Goal: Task Accomplishment & Management: Manage account settings

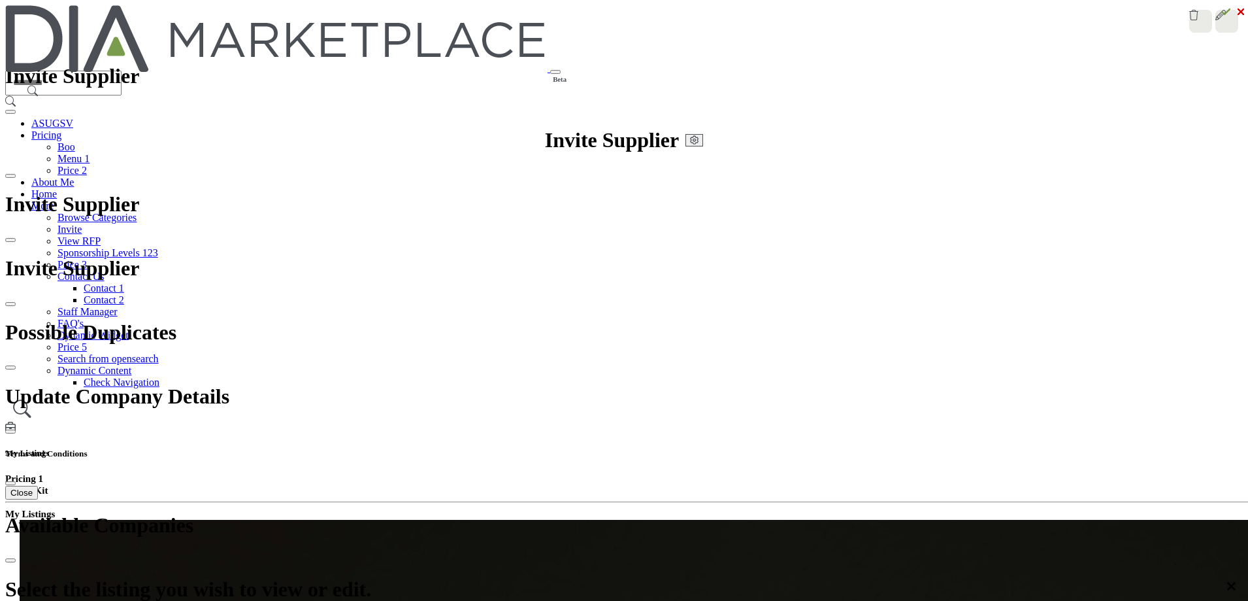
drag, startPoint x: 1240, startPoint y: 23, endPoint x: 1226, endPoint y: 38, distance: 20.8
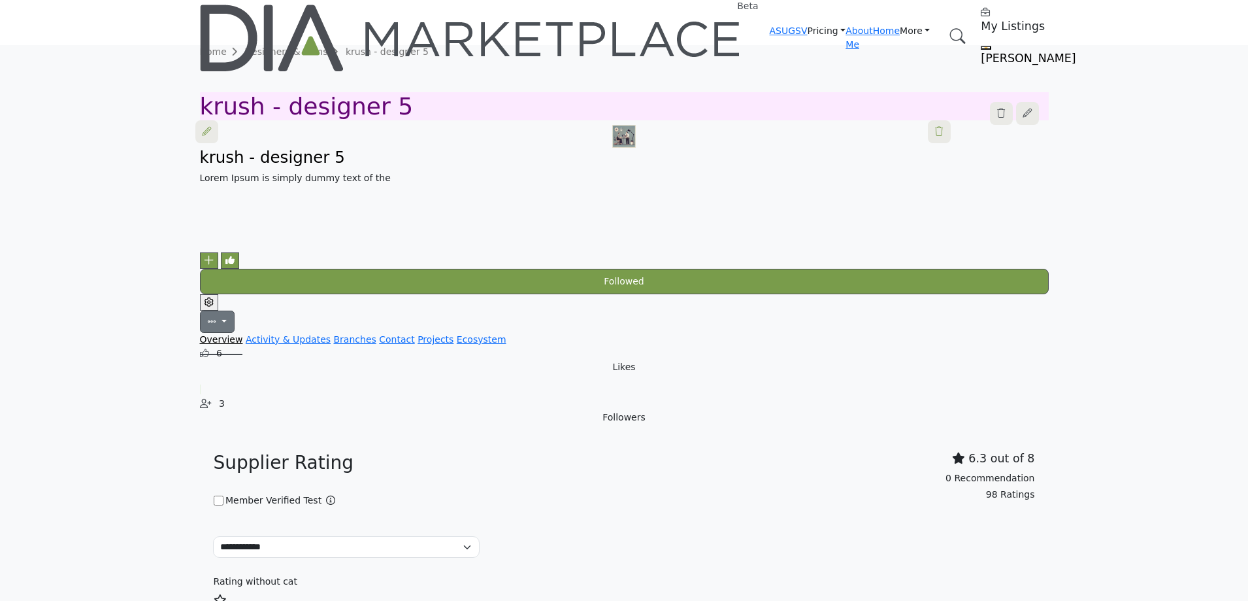
click at [214, 297] on icon "Edit company" at bounding box center [209, 301] width 9 height 9
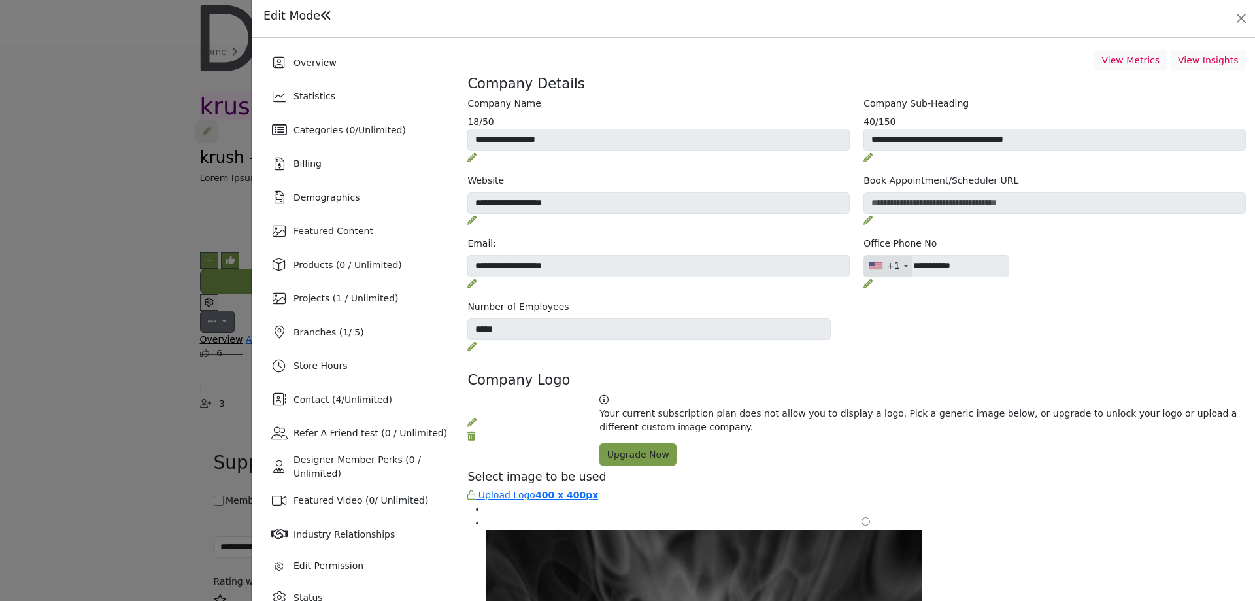
click at [1231, 18] on div "Edit Mode You are now opted into the directory. Your listing is now Active." at bounding box center [753, 18] width 985 height 18
click at [1237, 24] on button "Close" at bounding box center [1241, 18] width 18 height 18
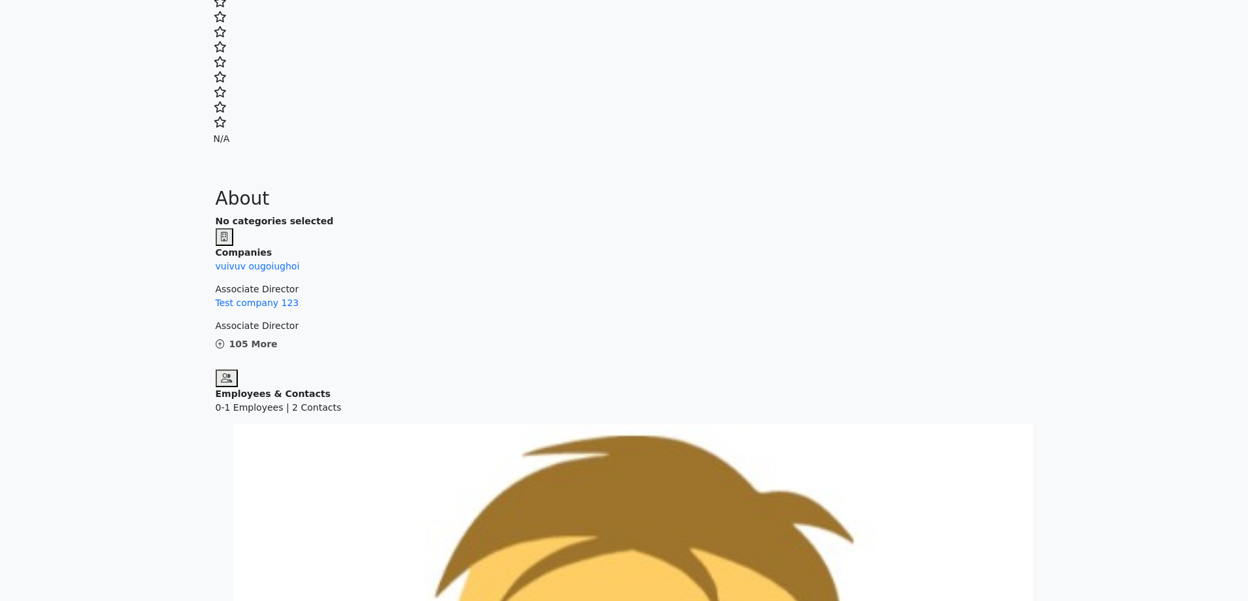
scroll to position [1372, 0]
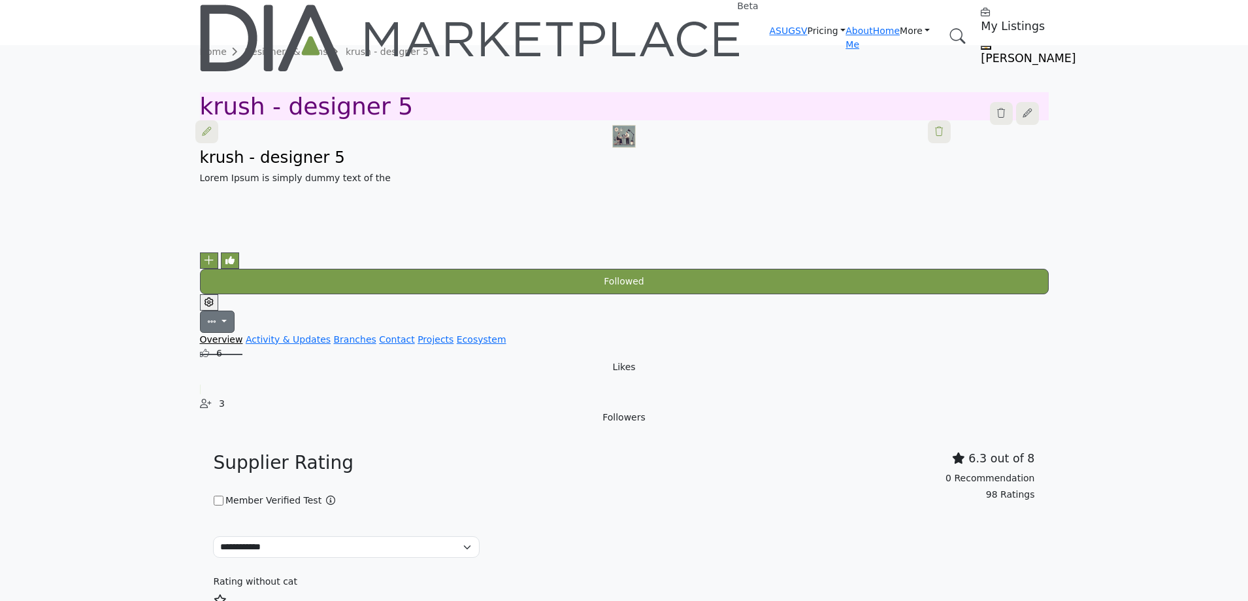
click at [214, 297] on icon "Edit company" at bounding box center [209, 301] width 9 height 9
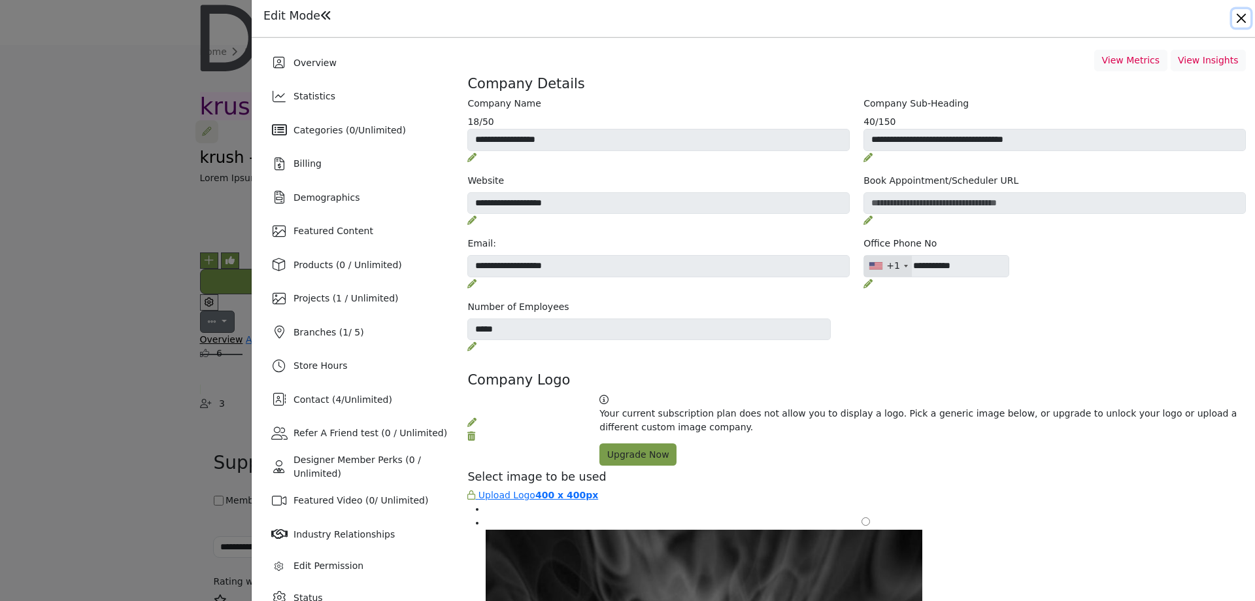
click at [1240, 27] on button "Close" at bounding box center [1241, 18] width 18 height 18
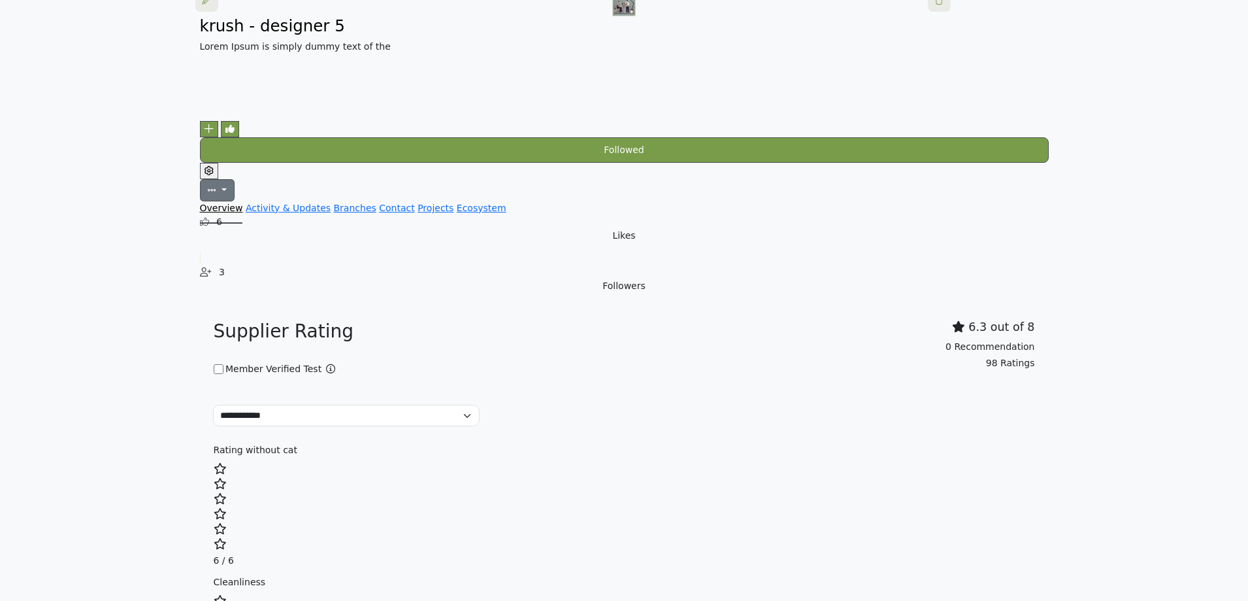
scroll to position [131, 0]
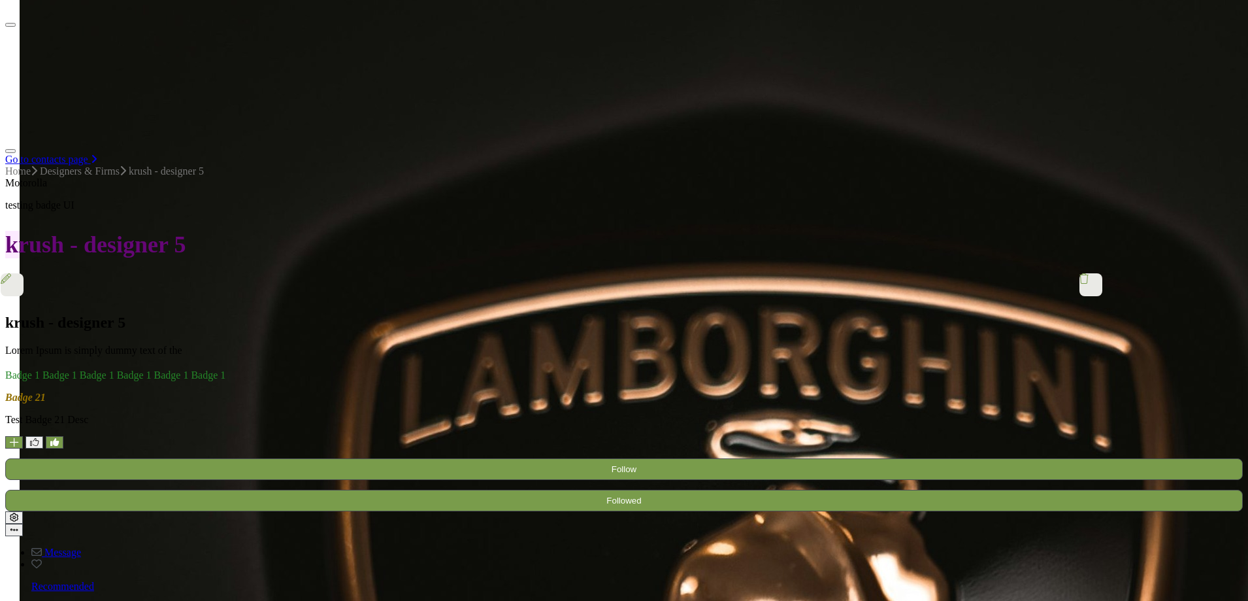
scroll to position [1108, 0]
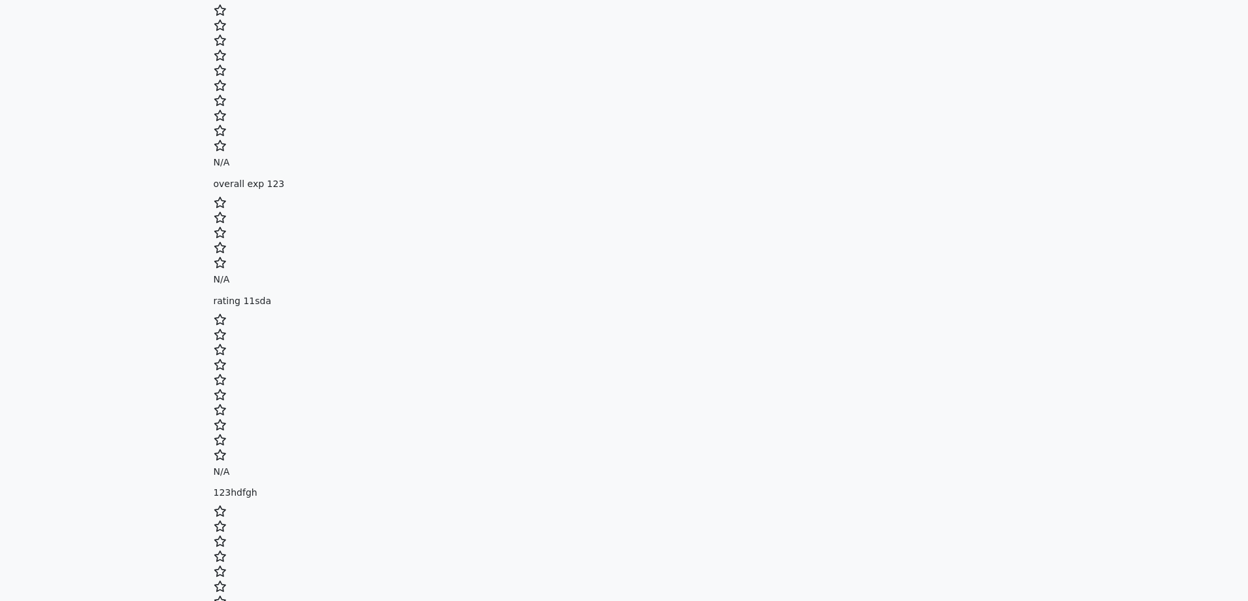
scroll to position [850, 0]
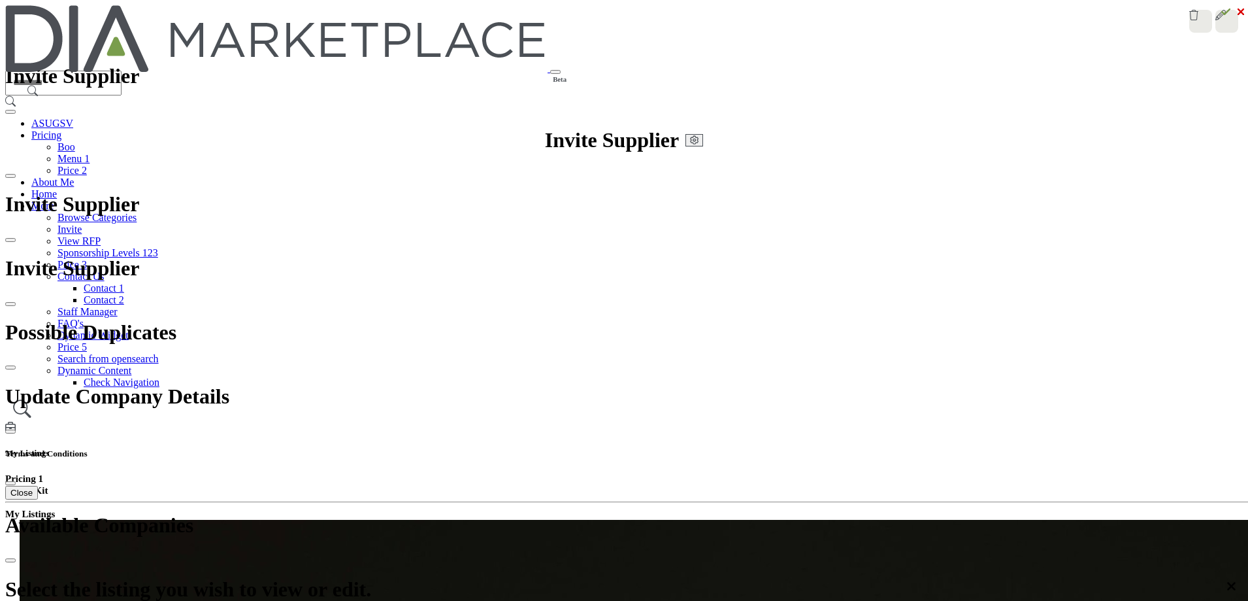
click at [0, 0] on div at bounding box center [0, 0] width 0 height 0
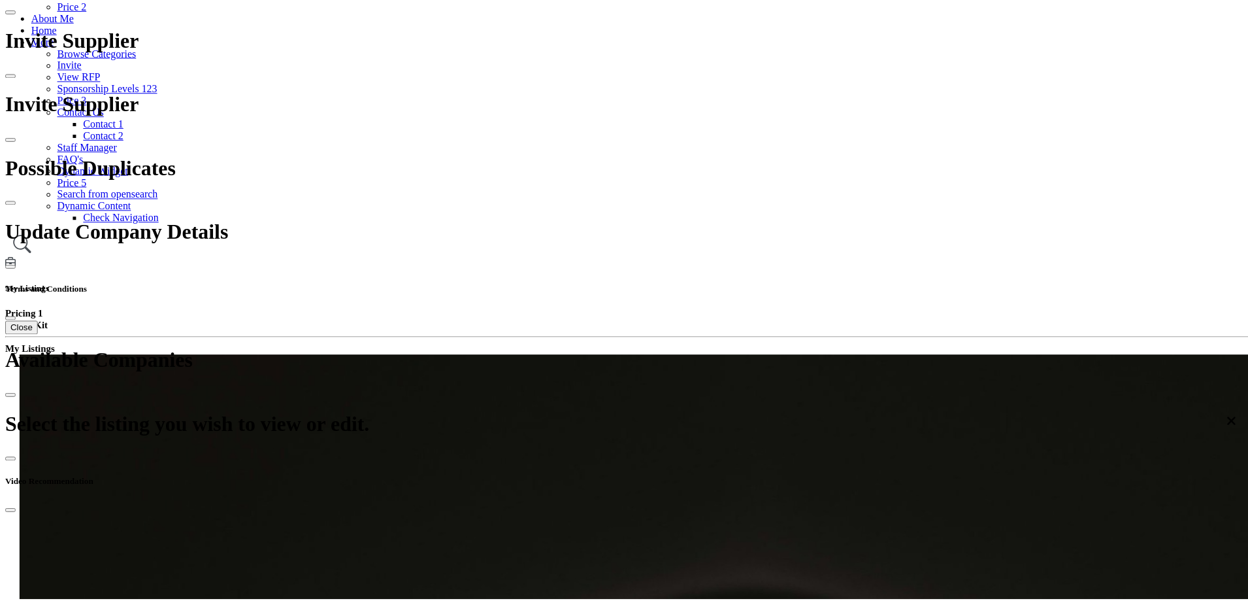
scroll to position [850, 0]
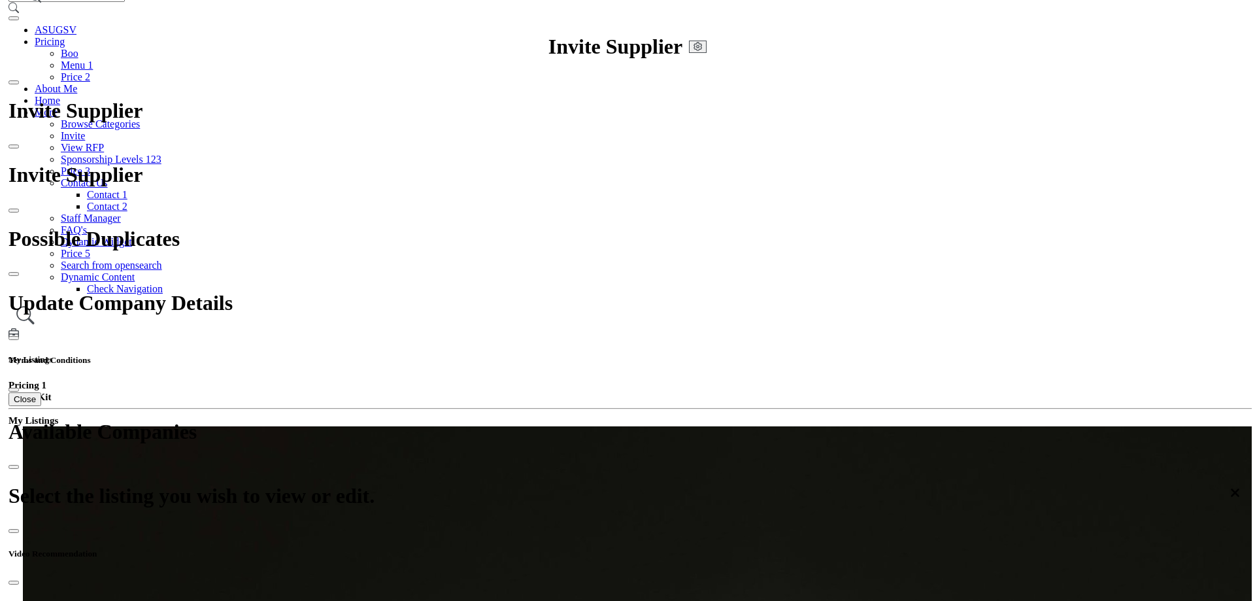
scroll to position [65, 0]
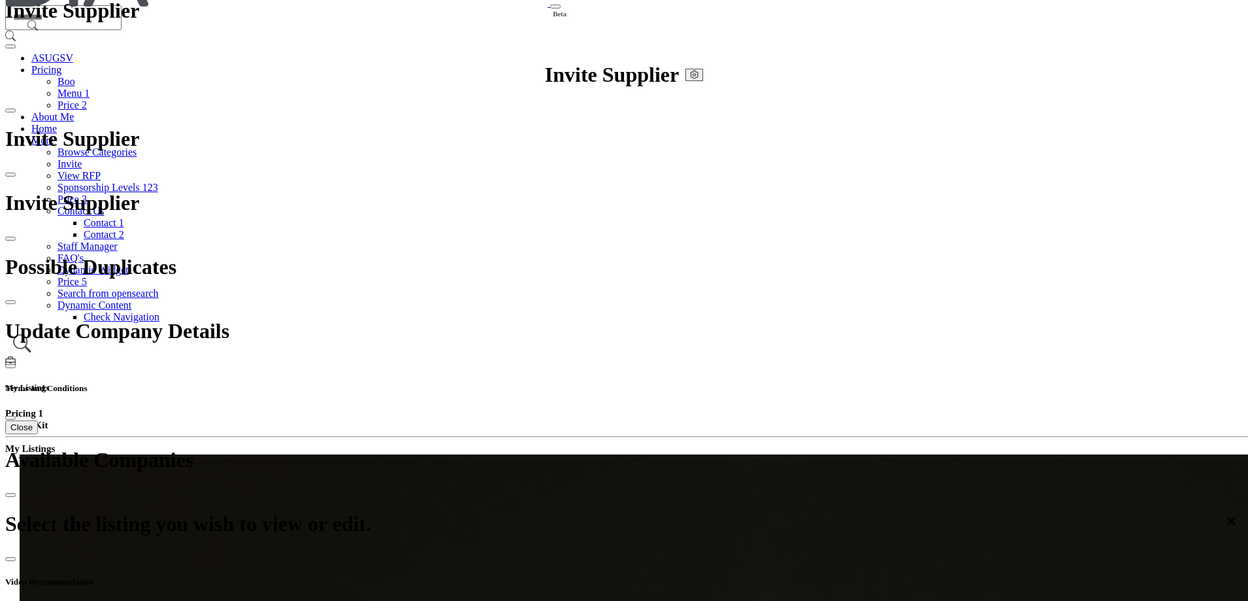
click at [0, 0] on div at bounding box center [0, 0] width 0 height 0
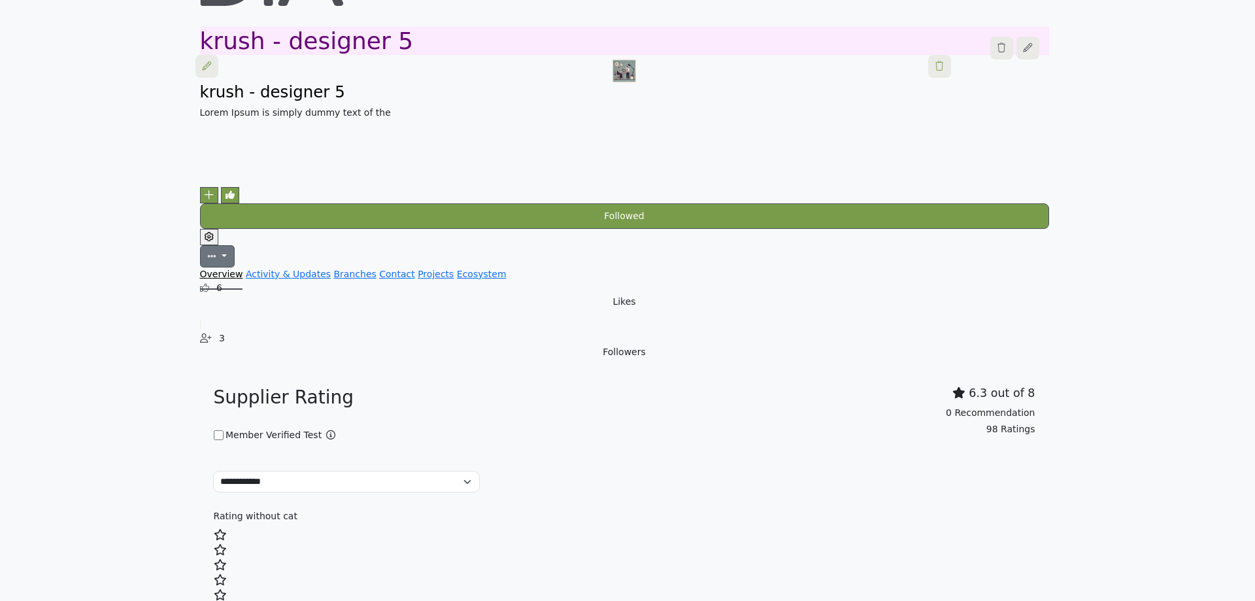
click at [214, 232] on icon "Edit company" at bounding box center [209, 236] width 9 height 9
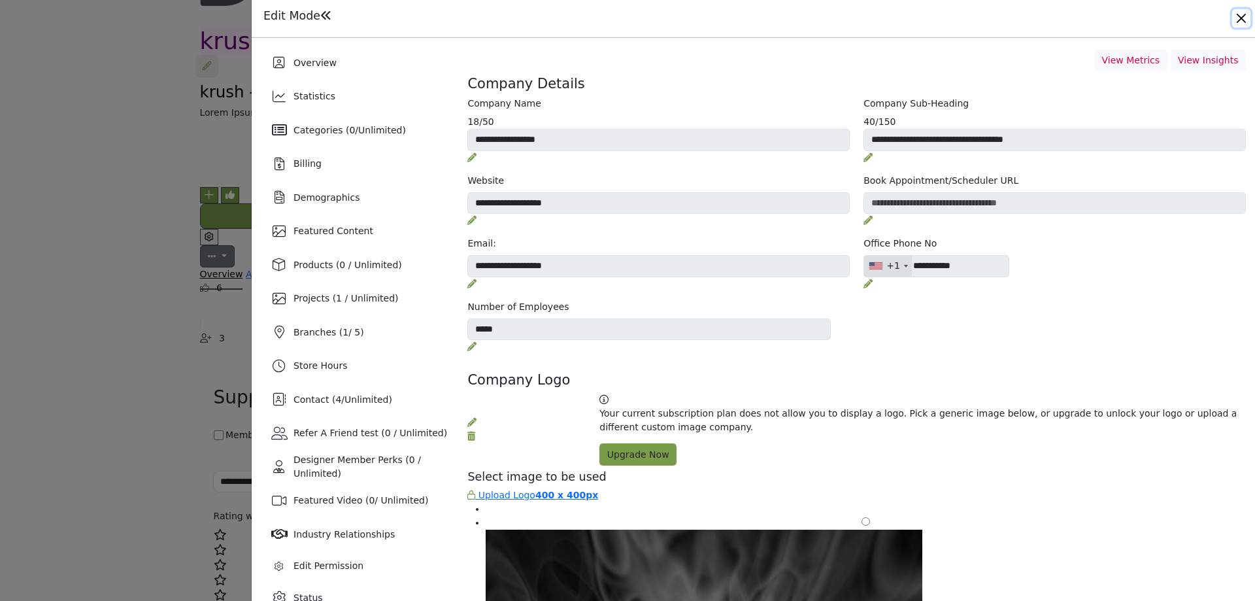
click at [1241, 23] on button "Close" at bounding box center [1241, 18] width 18 height 18
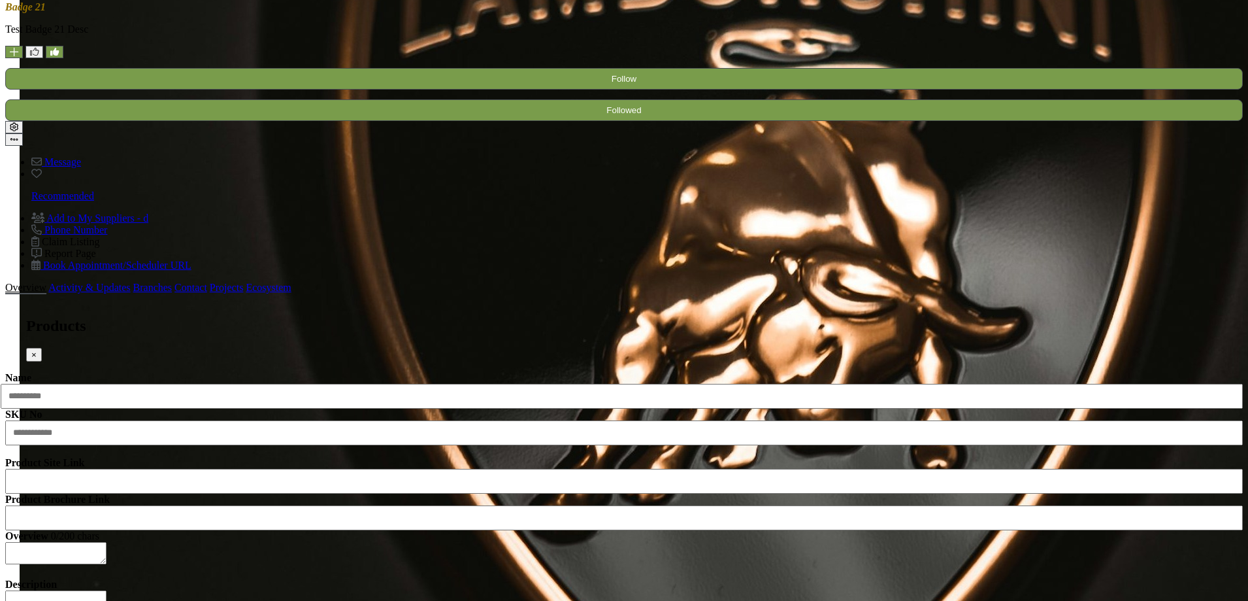
scroll to position [1176, 0]
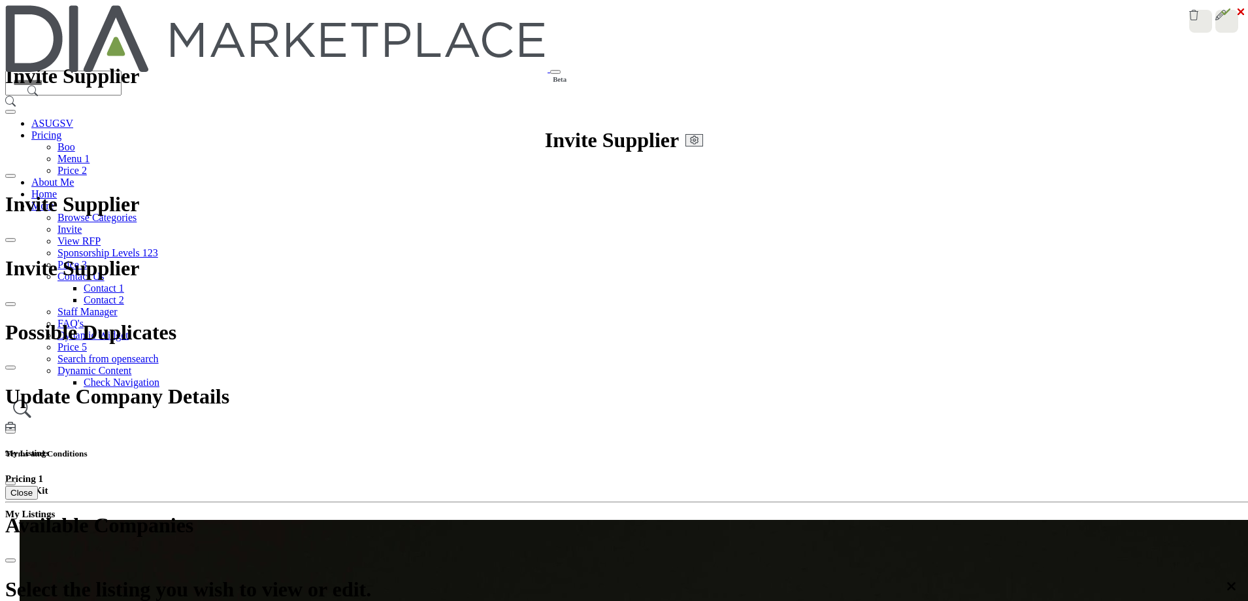
click at [0, 0] on div at bounding box center [0, 0] width 0 height 0
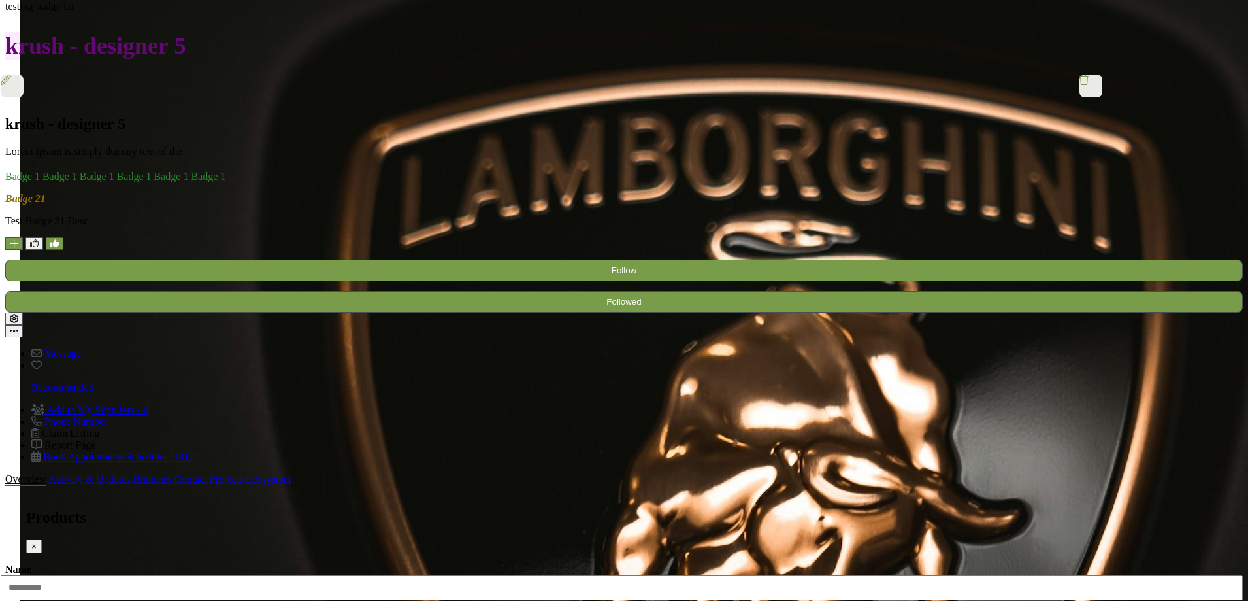
scroll to position [1307, 0]
